Goal: Task Accomplishment & Management: Complete application form

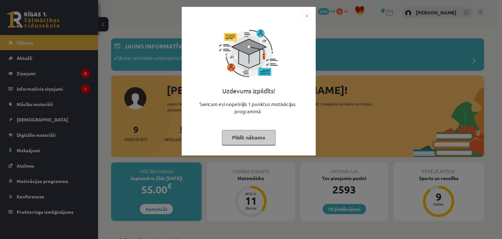
click at [308, 12] on img "Close" at bounding box center [307, 16] width 10 height 10
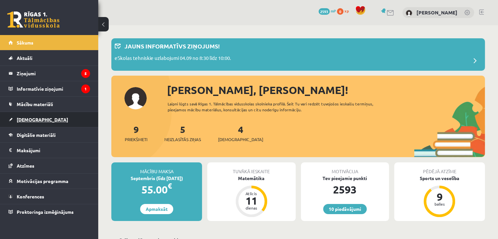
click at [63, 113] on link "[DEMOGRAPHIC_DATA]" at bounding box center [49, 119] width 81 height 15
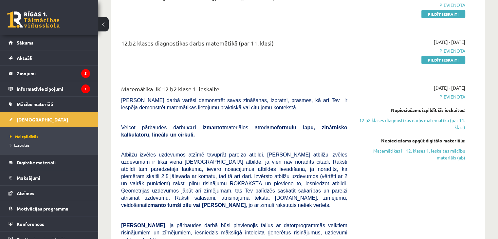
scroll to position [110, 0]
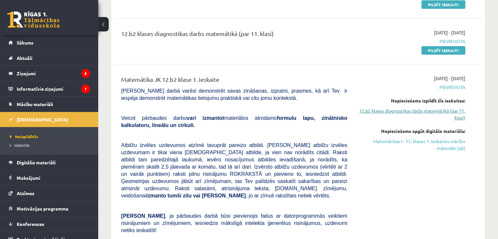
click at [408, 110] on link "12.b2 klases diagnostikas darbs matemātikā (par 11. klasi)" at bounding box center [411, 114] width 108 height 14
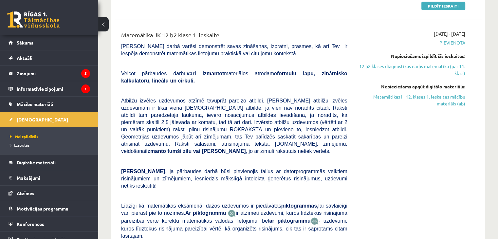
scroll to position [146, 0]
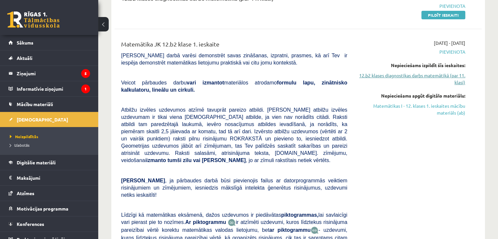
click at [416, 75] on link "12.b2 klases diagnostikas darbs matemātikā (par 11. klasi)" at bounding box center [411, 79] width 108 height 14
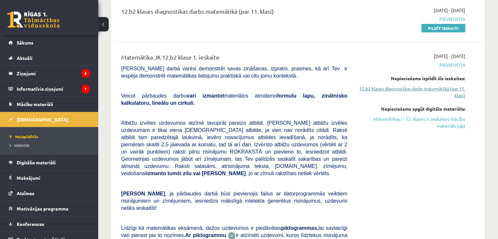
click at [404, 90] on link "12.b2 klases diagnostikas darbs matemātikā (par 11. klasi)" at bounding box center [411, 92] width 108 height 14
click at [459, 94] on link "12.b2 klases diagnostikas darbs matemātikā (par 11. klasi)" at bounding box center [411, 92] width 108 height 14
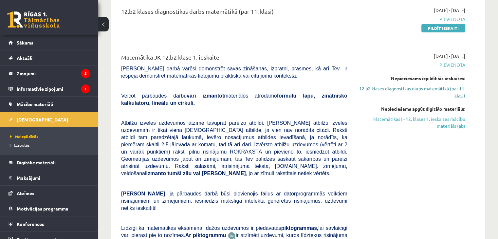
click at [459, 94] on link "12.b2 klases diagnostikas darbs matemātikā (par 11. klasi)" at bounding box center [411, 92] width 108 height 14
click at [441, 120] on link "Matemātikas I - 12. klases 1. ieskaites mācību materiāls (ab)" at bounding box center [411, 122] width 108 height 14
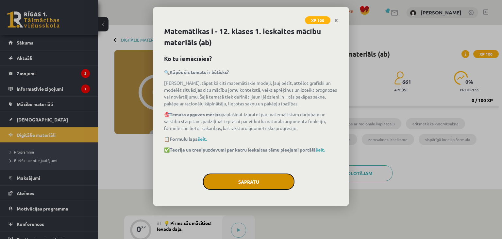
click at [259, 182] on button "Sapratu" at bounding box center [249, 181] width 92 height 16
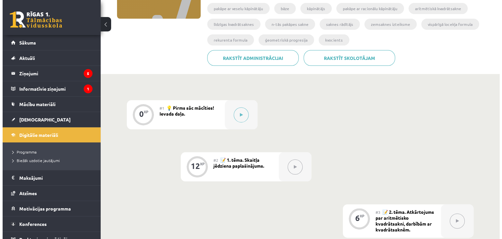
scroll to position [119, 0]
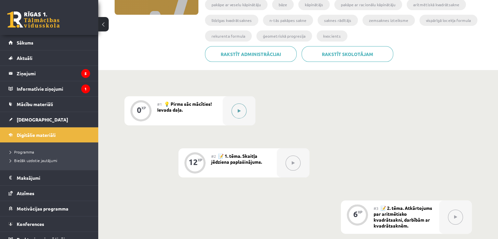
click at [247, 110] on div at bounding box center [238, 110] width 33 height 29
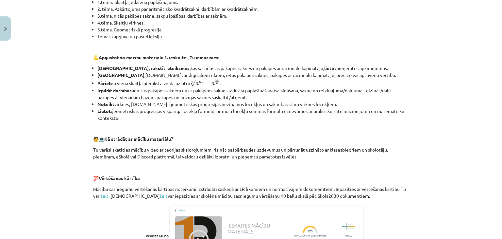
scroll to position [287, 0]
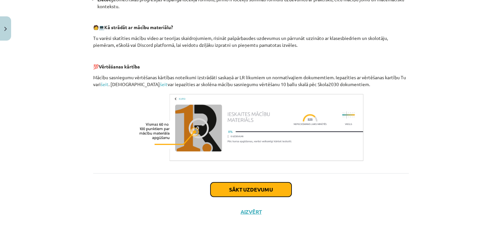
click at [223, 185] on button "Sākt uzdevumu" at bounding box center [251, 189] width 81 height 14
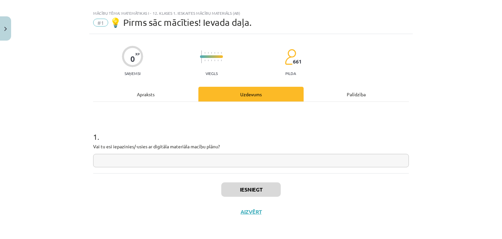
click at [108, 160] on input "text" at bounding box center [251, 160] width 316 height 13
type input "*"
click at [236, 196] on button "Iesniegt" at bounding box center [251, 189] width 60 height 14
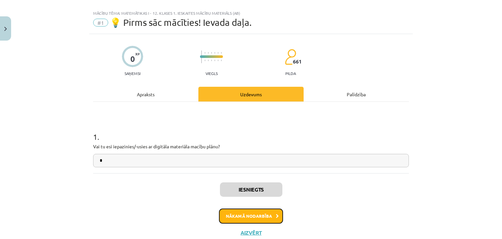
click at [234, 213] on button "Nākamā nodarbība" at bounding box center [251, 215] width 64 height 15
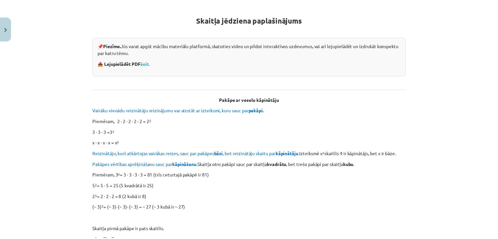
scroll to position [105, 0]
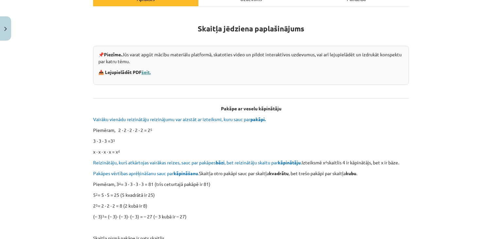
click at [144, 72] on link "šeit." at bounding box center [146, 72] width 9 height 6
click at [6, 31] on button "Close" at bounding box center [5, 28] width 11 height 24
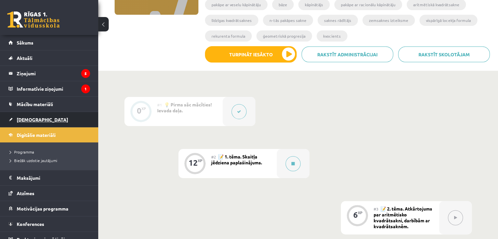
click at [41, 116] on link "[DEMOGRAPHIC_DATA]" at bounding box center [49, 119] width 81 height 15
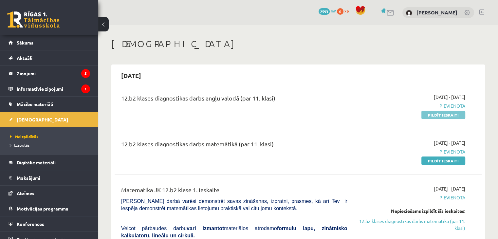
click at [427, 118] on link "Pildīt ieskaiti" at bounding box center [443, 115] width 44 height 9
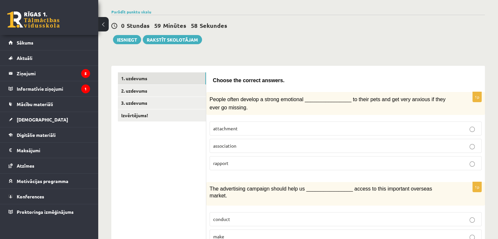
scroll to position [48, 0]
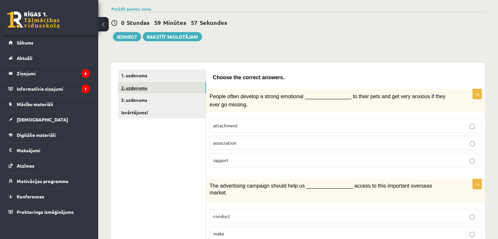
click at [200, 92] on link "2. uzdevums" at bounding box center [162, 88] width 88 height 12
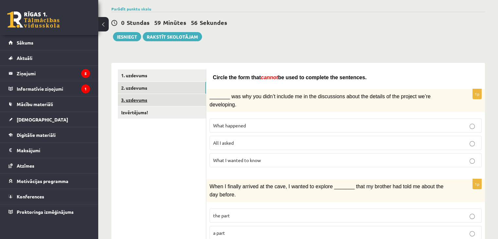
click at [169, 100] on link "3. uzdevums" at bounding box center [162, 100] width 88 height 12
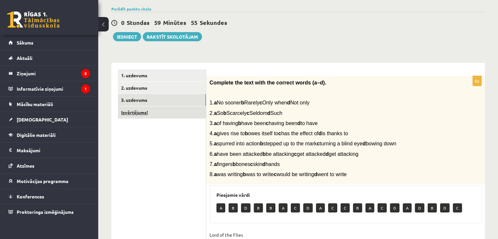
click at [166, 114] on link "Izvērtējums!" at bounding box center [162, 112] width 88 height 12
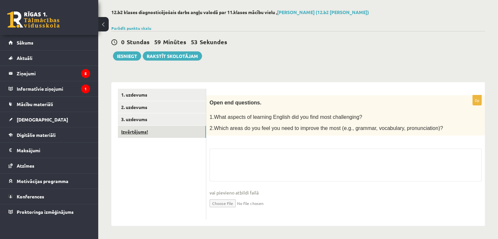
scroll to position [28, 0]
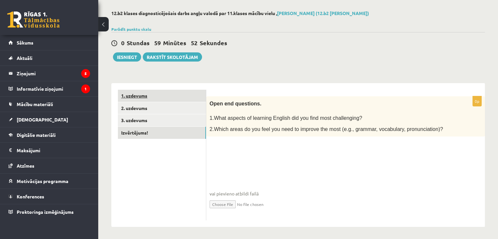
click at [169, 93] on link "1. uzdevums" at bounding box center [162, 96] width 88 height 12
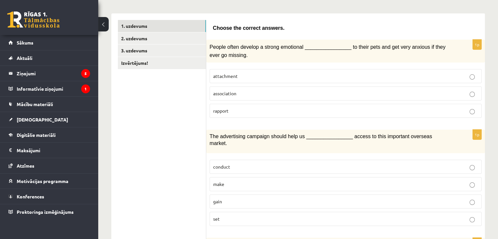
scroll to position [100, 0]
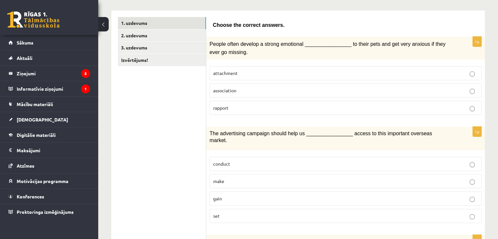
click at [272, 71] on p "attachment" at bounding box center [345, 73] width 265 height 7
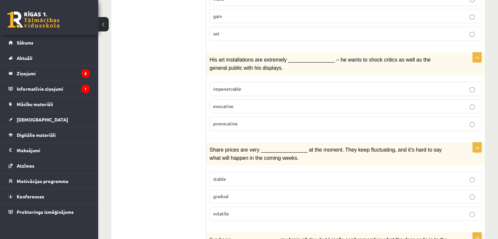
scroll to position [285, 0]
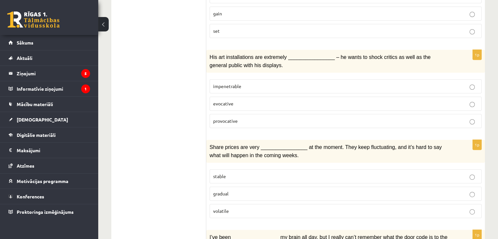
click at [471, 114] on label "provocative" at bounding box center [345, 121] width 272 height 14
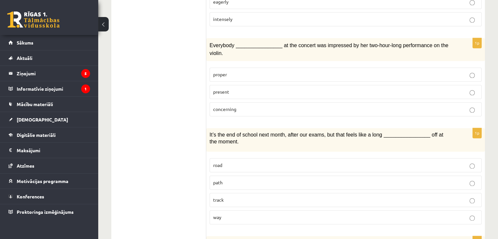
scroll to position [924, 0]
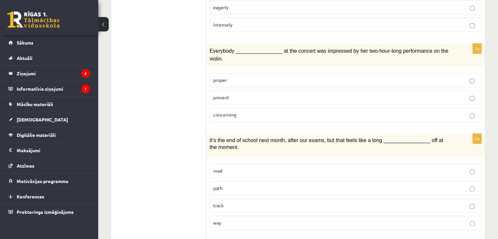
click at [474, 202] on p "track" at bounding box center [345, 205] width 265 height 7
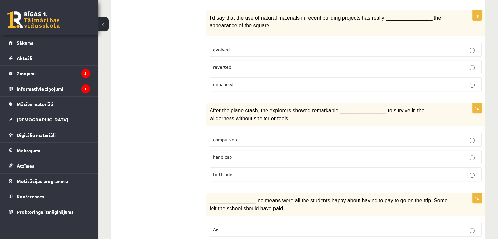
scroll to position [599, 0]
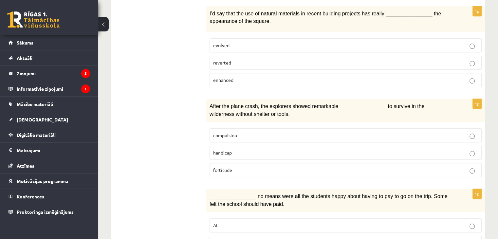
click at [467, 132] on p "compulsion" at bounding box center [345, 135] width 265 height 7
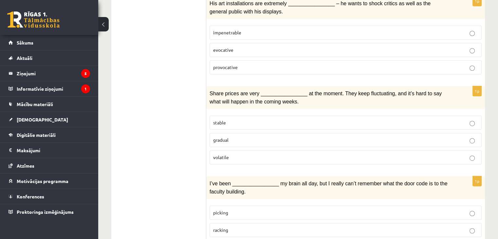
scroll to position [338, 0]
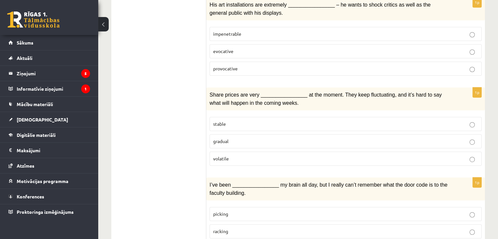
click at [475, 155] on p "volatile" at bounding box center [345, 158] width 265 height 7
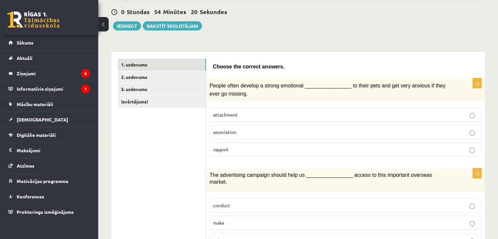
scroll to position [52, 0]
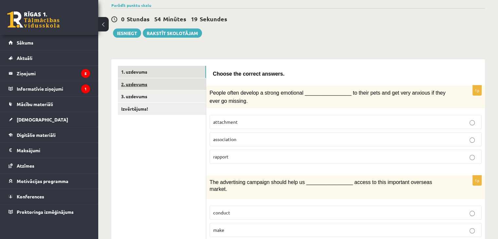
click at [146, 83] on link "2. uzdevums" at bounding box center [162, 84] width 88 height 12
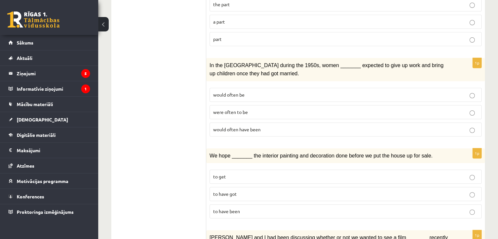
scroll to position [267, 0]
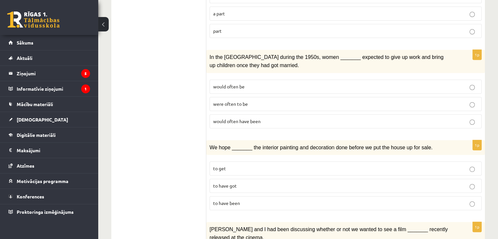
click at [469, 114] on label "would often have been" at bounding box center [345, 121] width 272 height 14
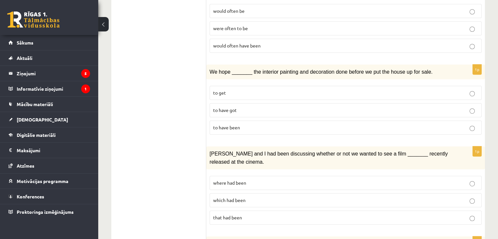
scroll to position [347, 0]
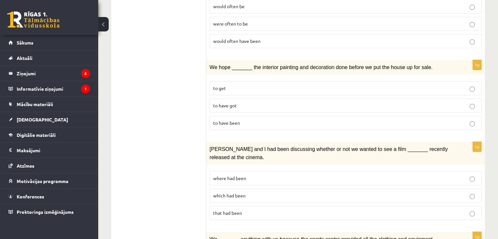
click at [302, 119] on p "to have been" at bounding box center [345, 122] width 265 height 7
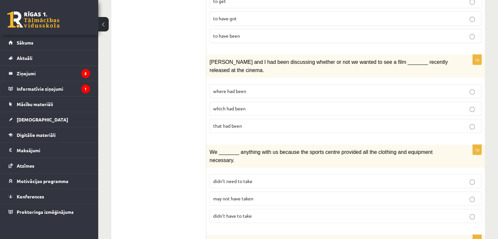
scroll to position [436, 0]
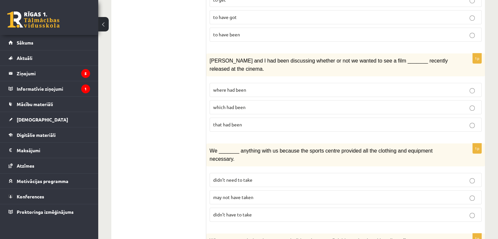
click at [471, 83] on label "where had been" at bounding box center [345, 90] width 272 height 14
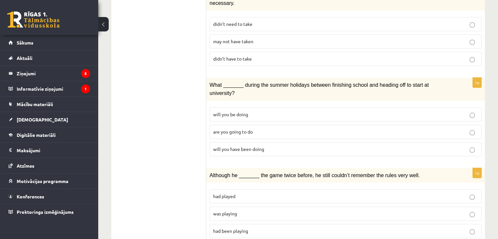
scroll to position [599, 0]
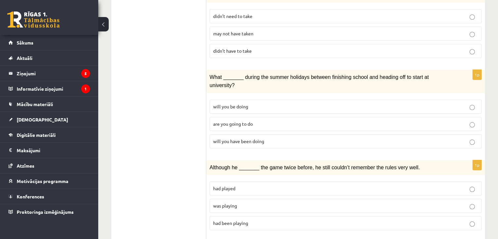
click at [461, 138] on p "will you have been doing" at bounding box center [345, 141] width 265 height 7
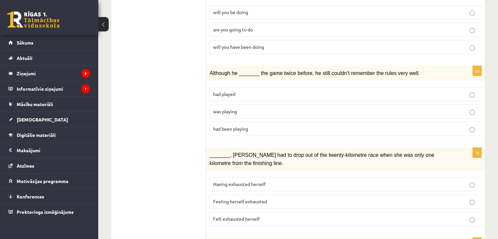
scroll to position [758, 0]
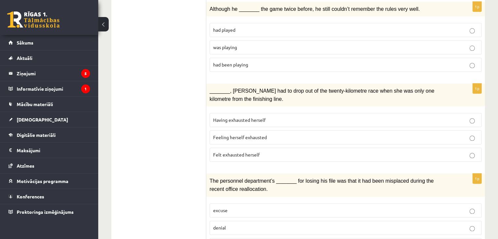
click at [471, 220] on label "denial" at bounding box center [345, 227] width 272 height 14
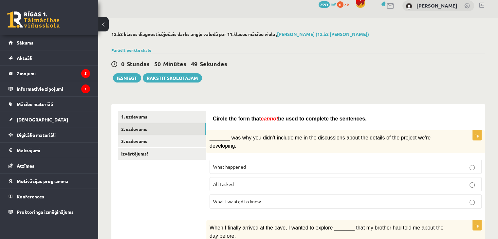
scroll to position [0, 0]
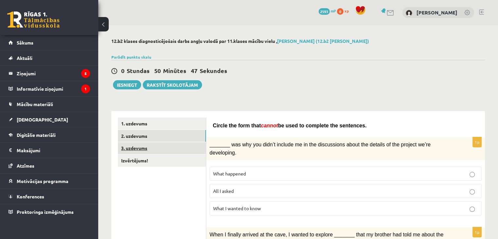
click at [183, 146] on link "3. uzdevums" at bounding box center [162, 148] width 88 height 12
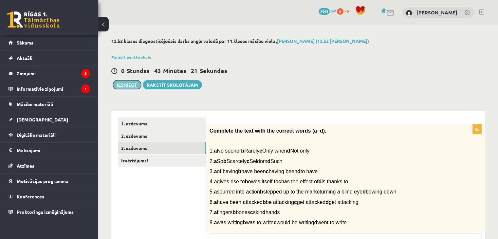
click at [127, 85] on button "Iesniegt" at bounding box center [127, 84] width 28 height 9
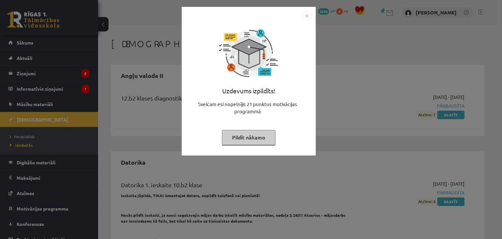
click at [232, 140] on button "Pildīt nākamo" at bounding box center [249, 137] width 54 height 15
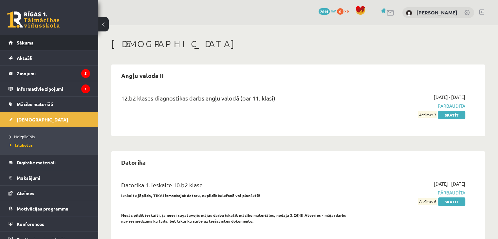
click at [63, 48] on link "Sākums" at bounding box center [49, 42] width 81 height 15
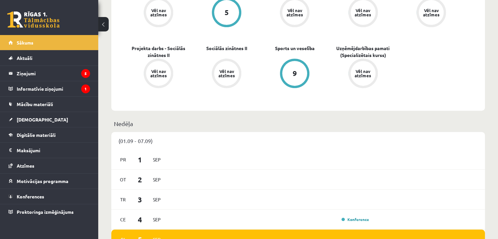
scroll to position [271, 0]
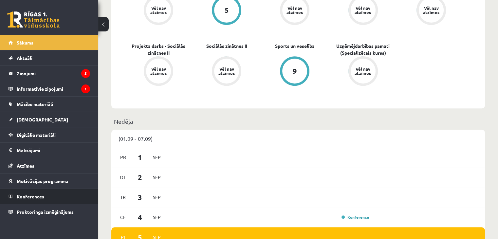
click at [50, 199] on link "Konferences" at bounding box center [49, 196] width 81 height 15
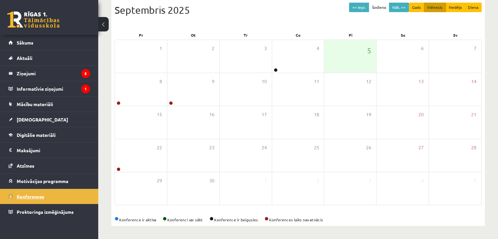
scroll to position [73, 0]
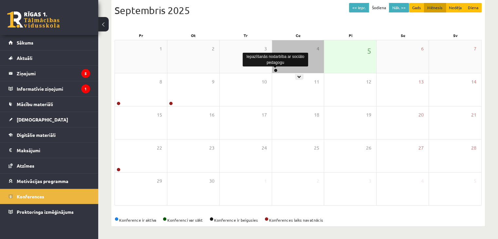
click at [274, 68] on link at bounding box center [275, 70] width 4 height 4
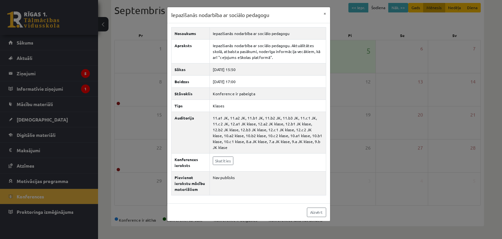
click at [385, 120] on div "Iepazīšanās nodarbība ar sociālo pedagogu × Nosaukums Iepazīšanās nodarbība ar …" at bounding box center [251, 119] width 502 height 239
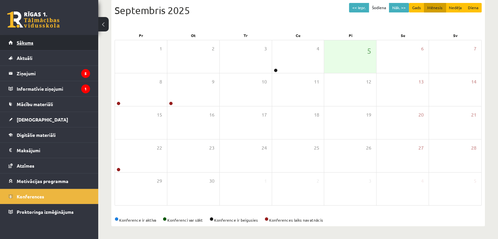
click at [38, 46] on link "Sākums" at bounding box center [49, 42] width 81 height 15
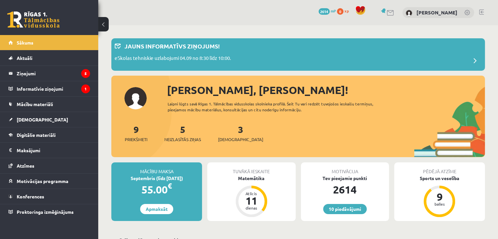
click at [480, 11] on link at bounding box center [481, 11] width 5 height 5
